Goal: Task Accomplishment & Management: Use online tool/utility

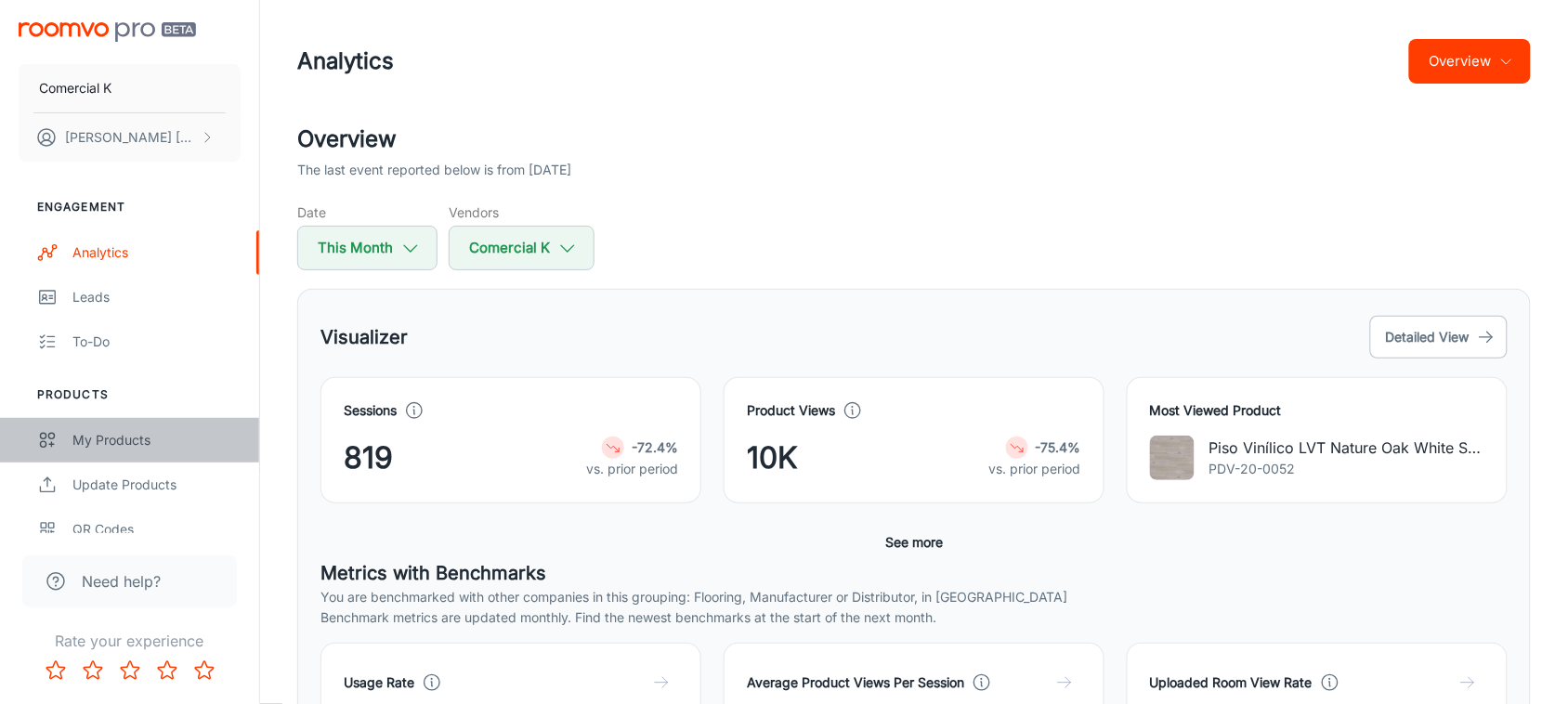
click at [83, 430] on div "My Products" at bounding box center [157, 440] width 168 height 20
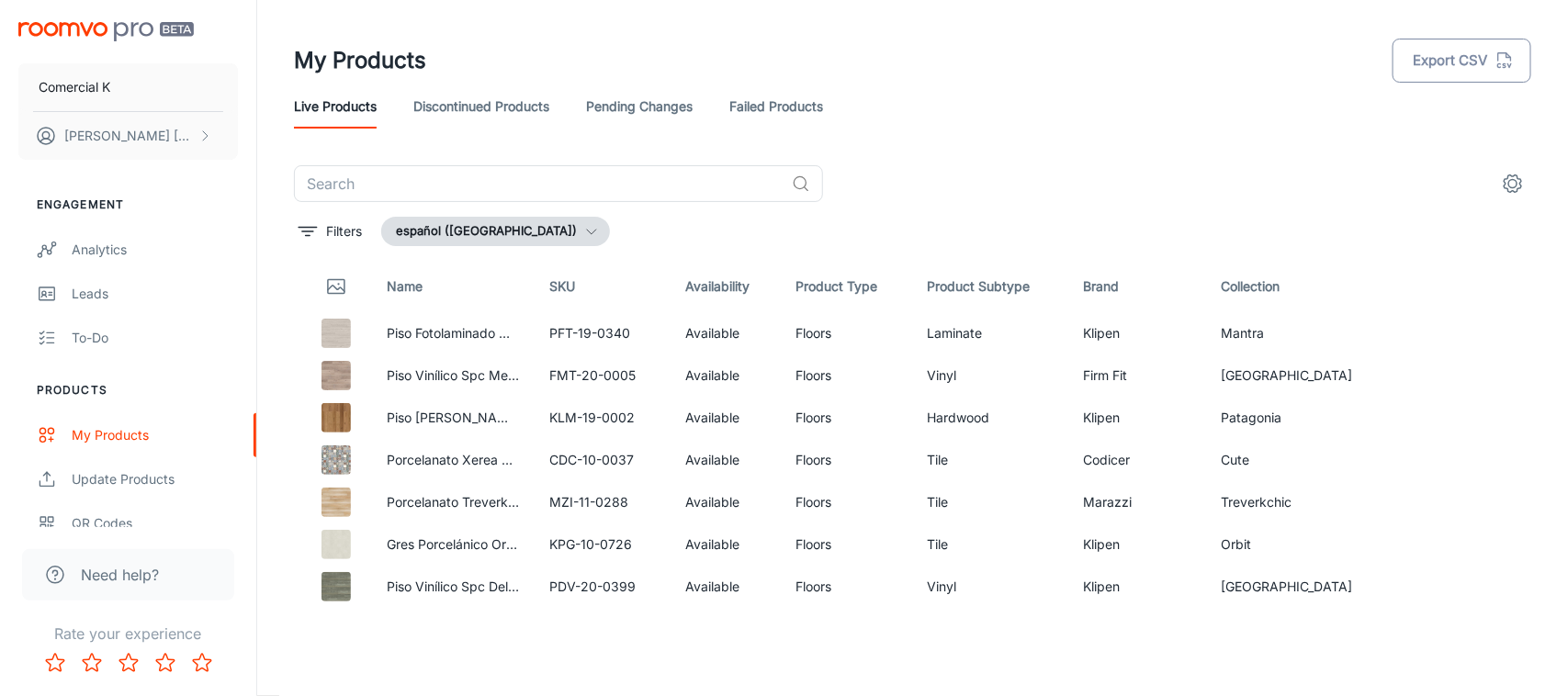
click at [1476, 49] on button "Export CSV" at bounding box center [1462, 60] width 139 height 44
click at [1472, 69] on button "Export CSV" at bounding box center [1462, 60] width 139 height 44
